Goal: Navigation & Orientation: Go to known website

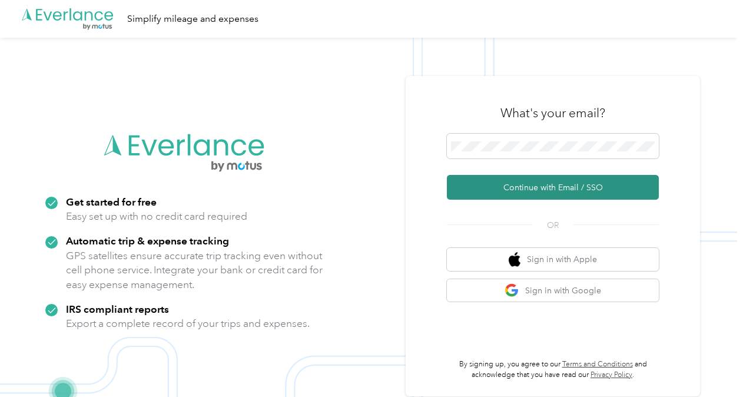
click at [528, 186] on button "Continue with Email / SSO" at bounding box center [553, 187] width 212 height 25
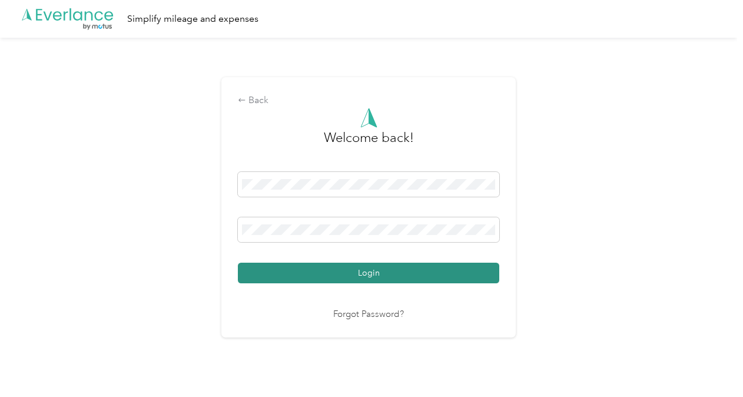
click at [349, 269] on button "Login" at bounding box center [368, 272] width 261 height 21
